Goal: Obtain resource: Download file/media

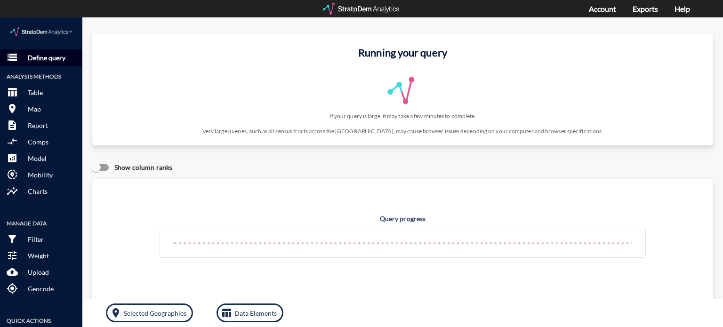
click p "Define query"
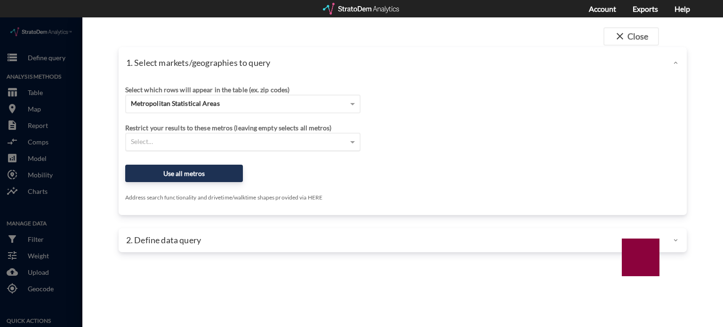
click div "Select..."
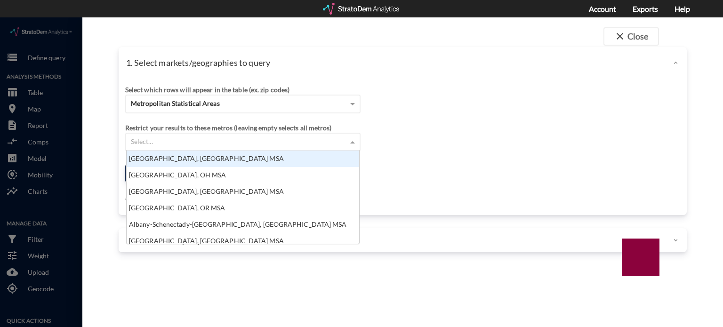
scroll to position [86, 227]
click div "Select which rows will appear in the table (ex. zip codes) Metropolitan Statist…"
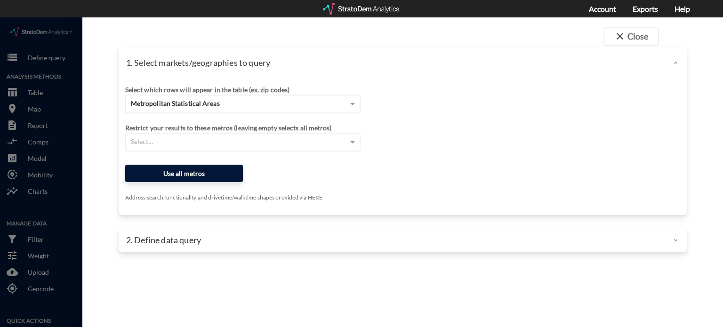
click button "Use all metros"
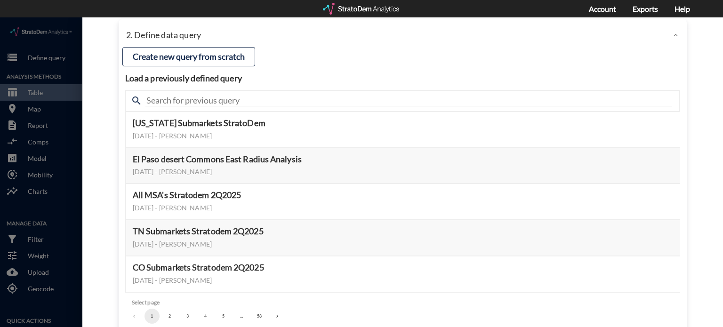
scroll to position [64, 0]
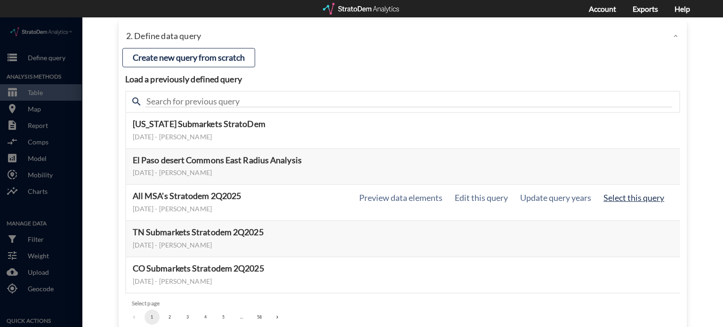
click button "Select this query"
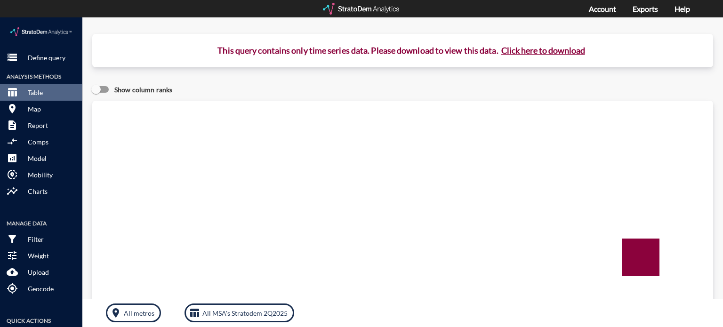
click button "Click here to download"
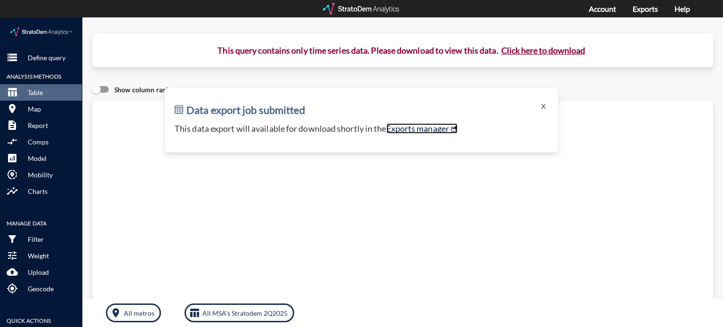
click link "Exports manager"
